Goal: Task Accomplishment & Management: Use online tool/utility

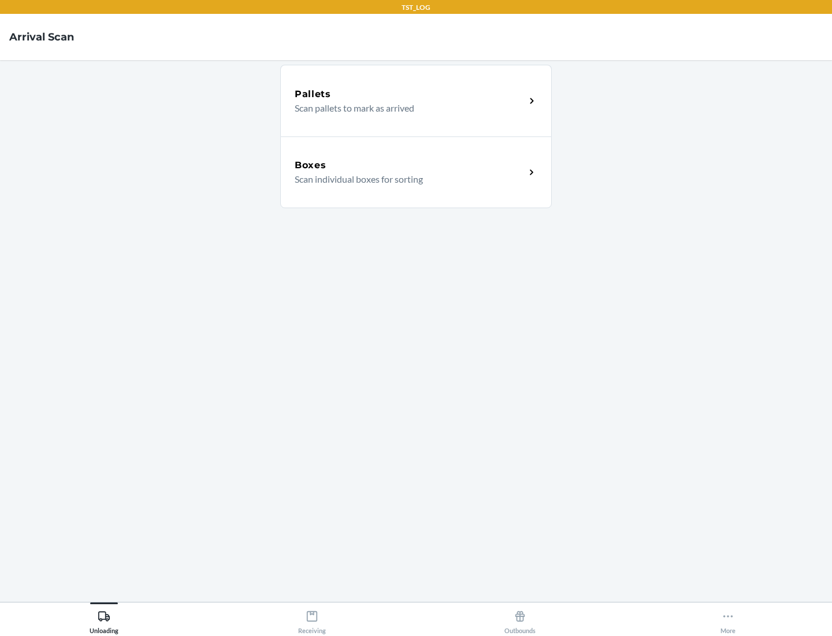
click at [410, 165] on div "Boxes" at bounding box center [410, 165] width 231 height 14
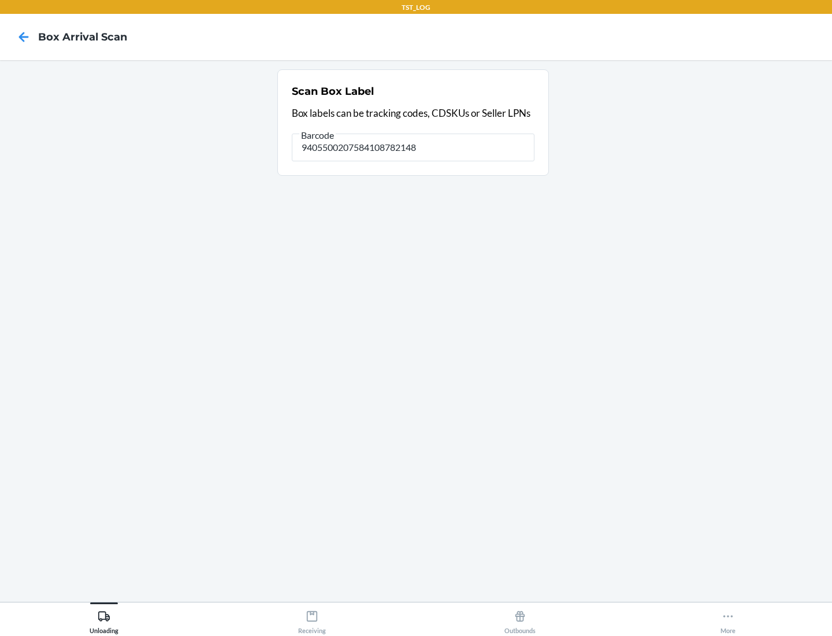
type input "9405500207584108782148"
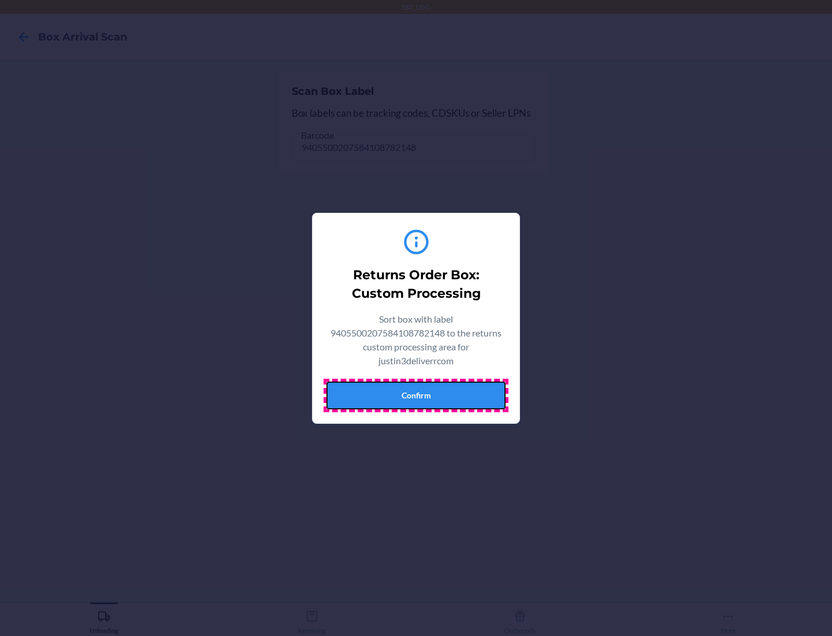
click at [416, 395] on button "Confirm" at bounding box center [415, 395] width 179 height 28
